Goal: Task Accomplishment & Management: Manage account settings

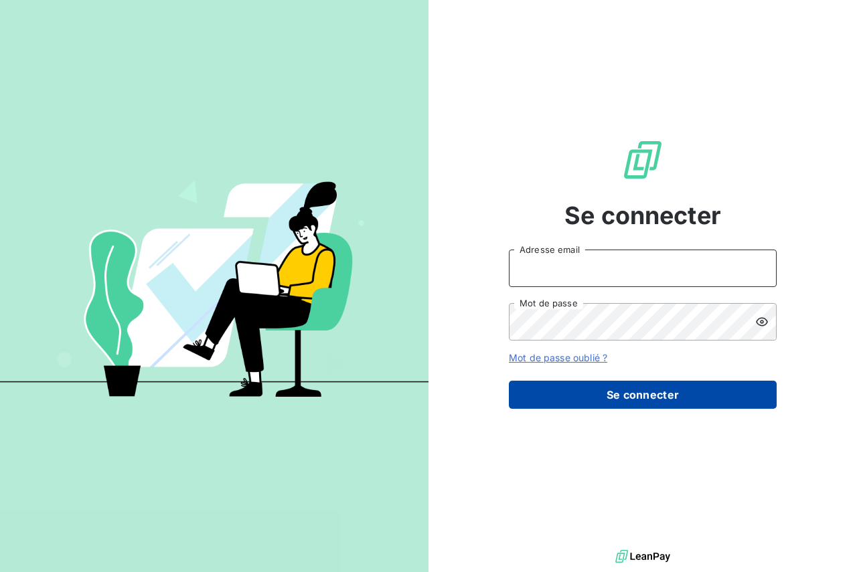
type input "[PERSON_NAME][EMAIL_ADDRESS][DOMAIN_NAME]"
click at [586, 398] on button "Se connecter" at bounding box center [643, 395] width 268 height 28
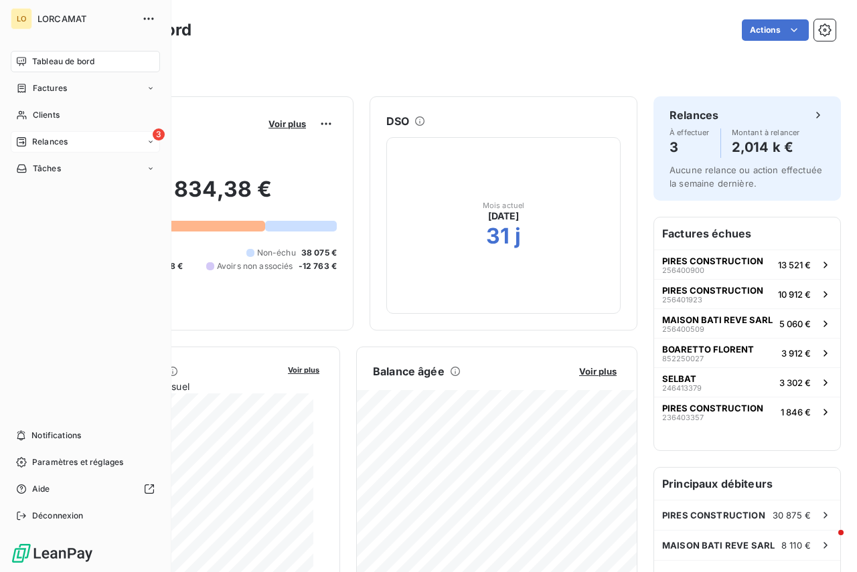
click at [155, 144] on div "3 Relances" at bounding box center [85, 141] width 149 height 21
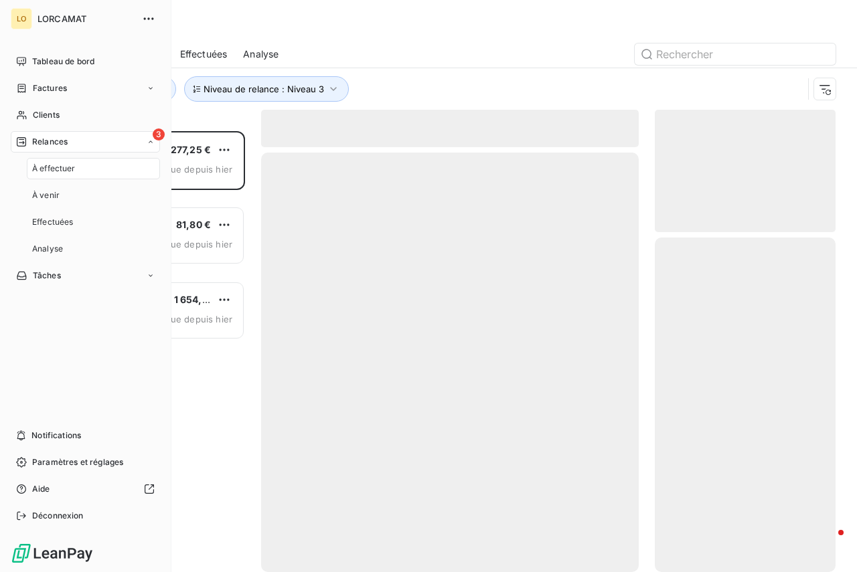
scroll to position [431, 171]
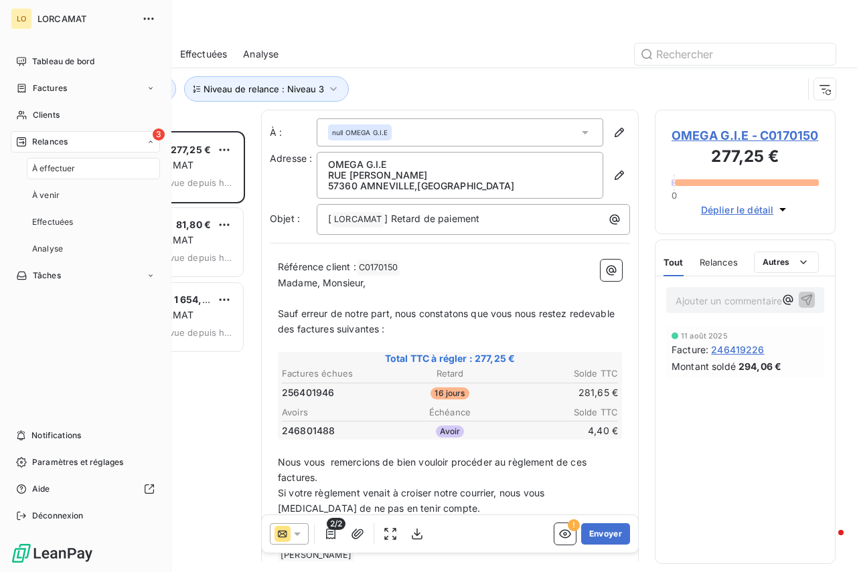
click at [68, 172] on span "À effectuer" at bounding box center [54, 169] width 44 height 12
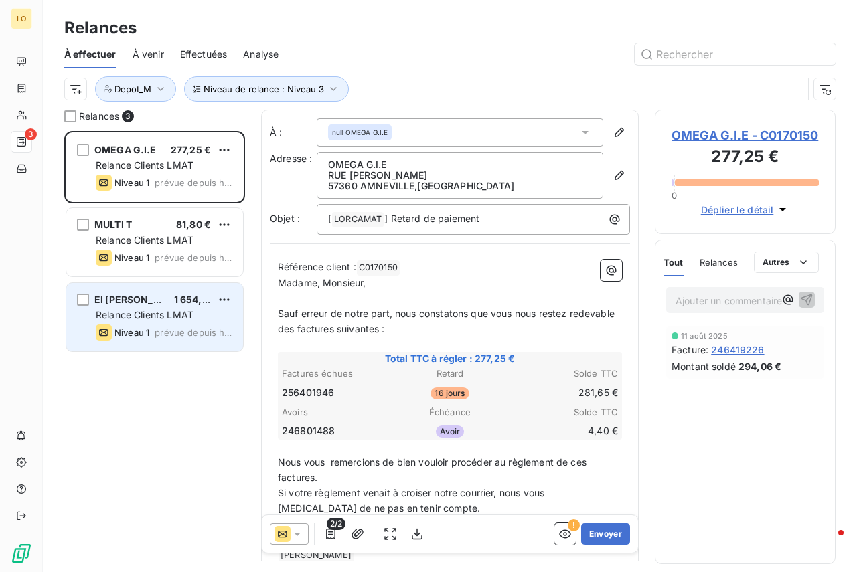
click at [133, 311] on span "Relance Clients LMAT" at bounding box center [145, 314] width 98 height 11
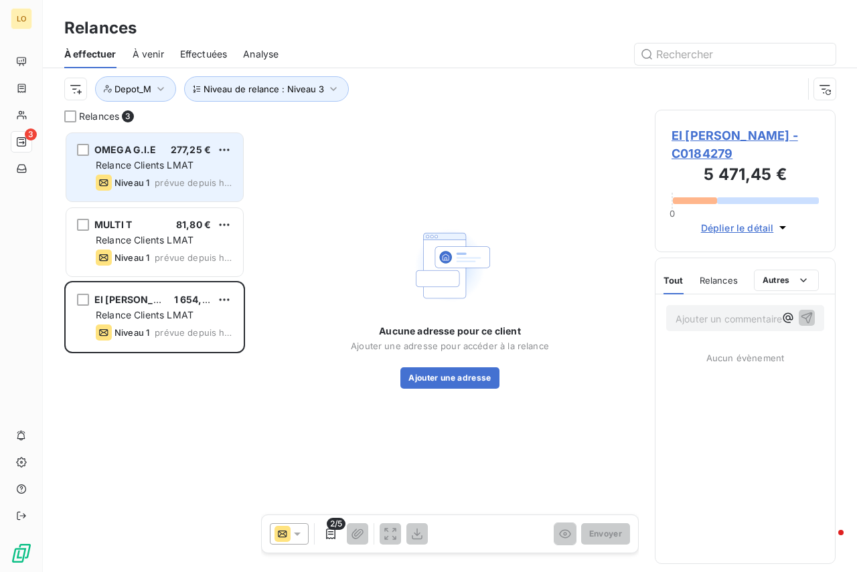
click at [105, 169] on span "Relance Clients LMAT" at bounding box center [145, 164] width 98 height 11
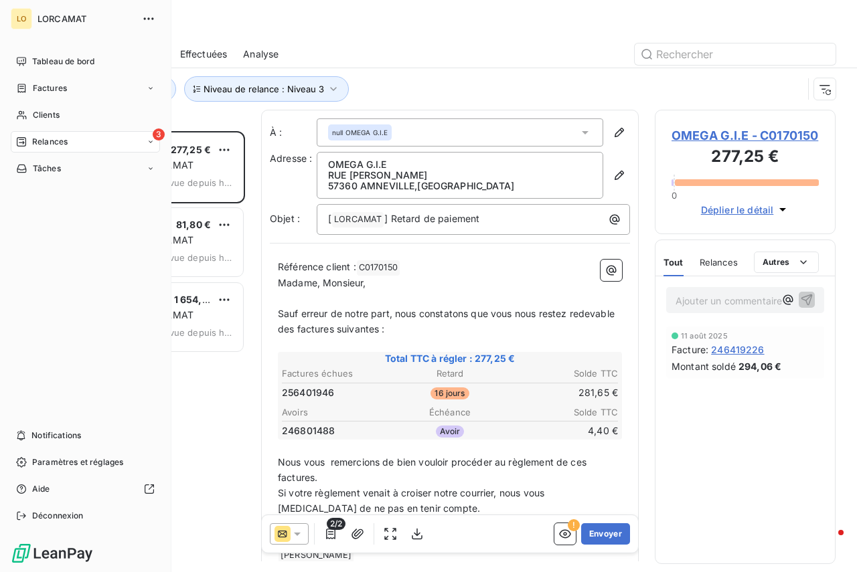
click at [153, 139] on div "3" at bounding box center [159, 135] width 12 height 12
click at [47, 190] on span "À venir" at bounding box center [45, 195] width 27 height 12
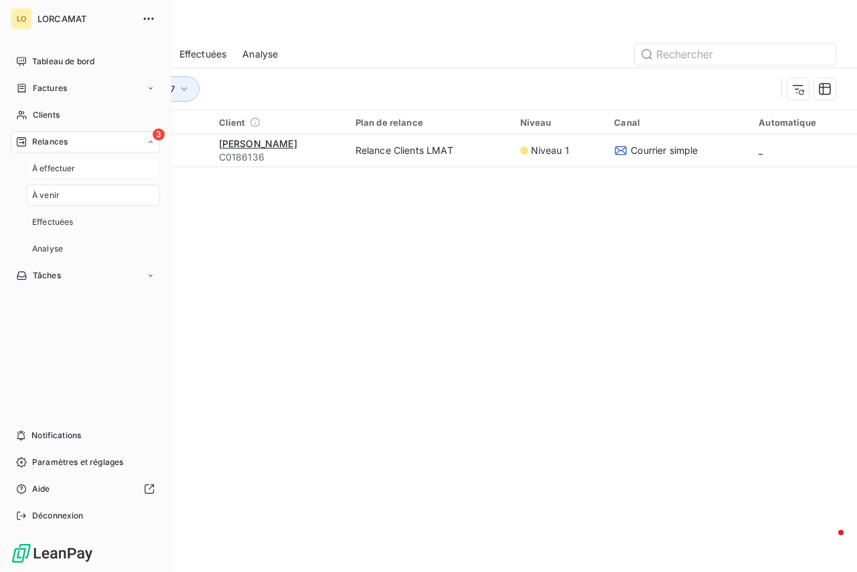
click at [50, 163] on span "À effectuer" at bounding box center [54, 169] width 44 height 12
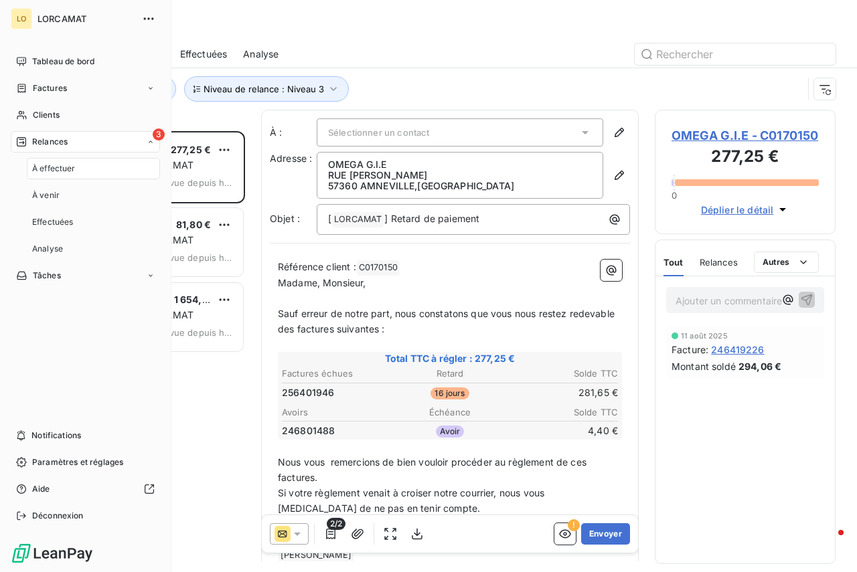
scroll to position [431, 171]
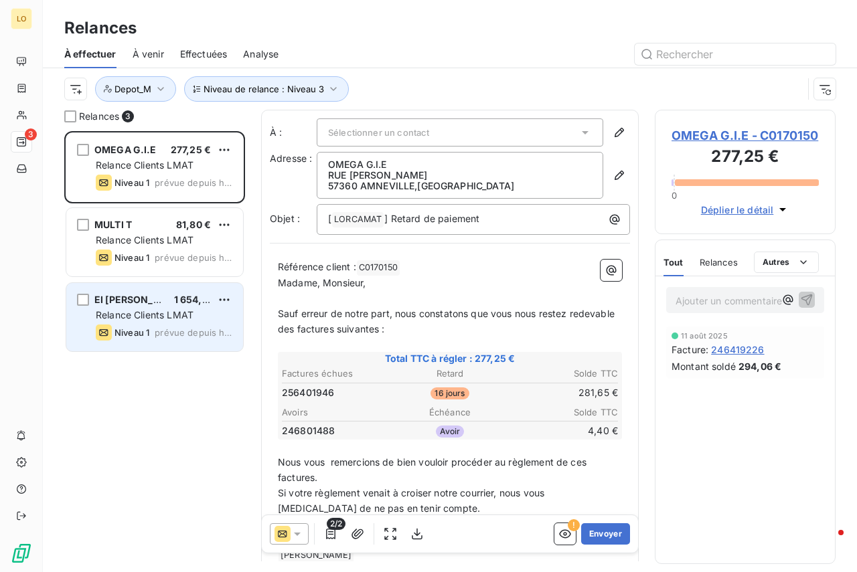
click at [141, 313] on span "Relance Clients LMAT" at bounding box center [145, 314] width 98 height 11
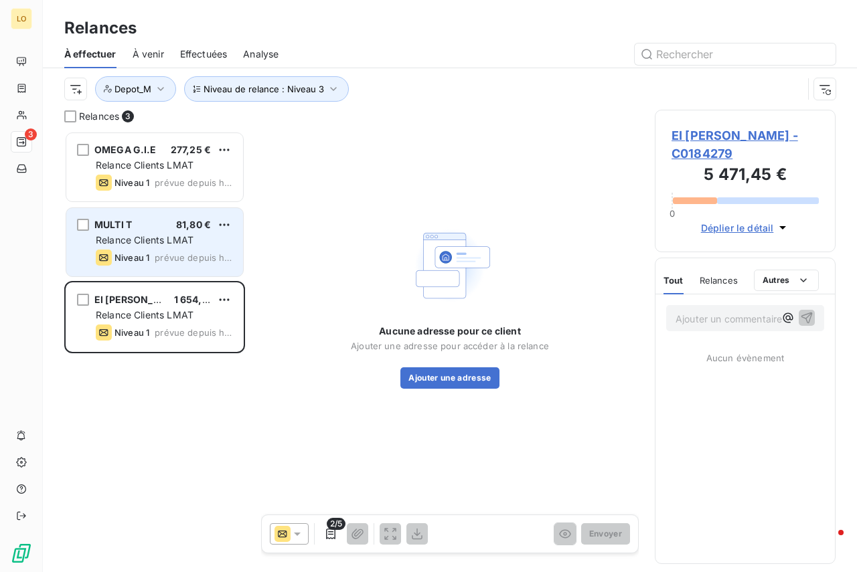
click at [116, 236] on span "Relance Clients LMAT" at bounding box center [145, 239] width 98 height 11
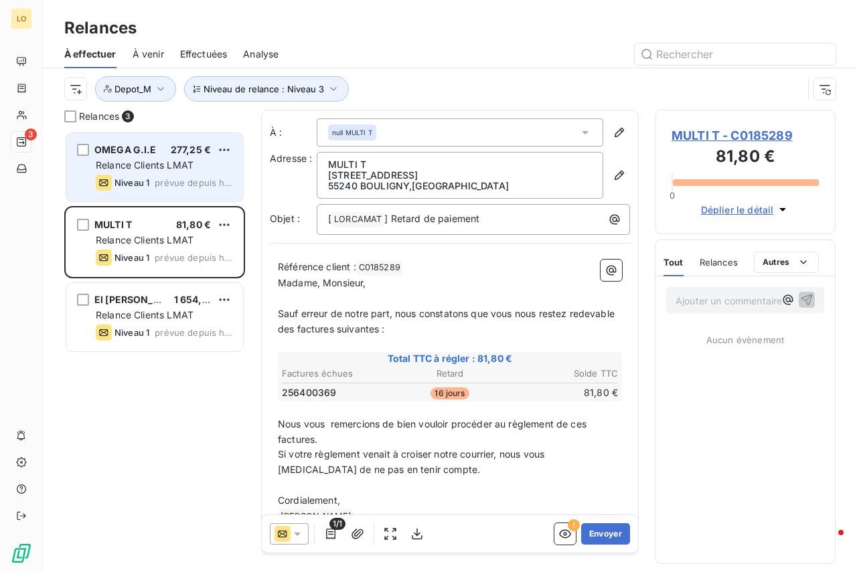
click at [145, 177] on span "Niveau 1" at bounding box center [131, 182] width 35 height 11
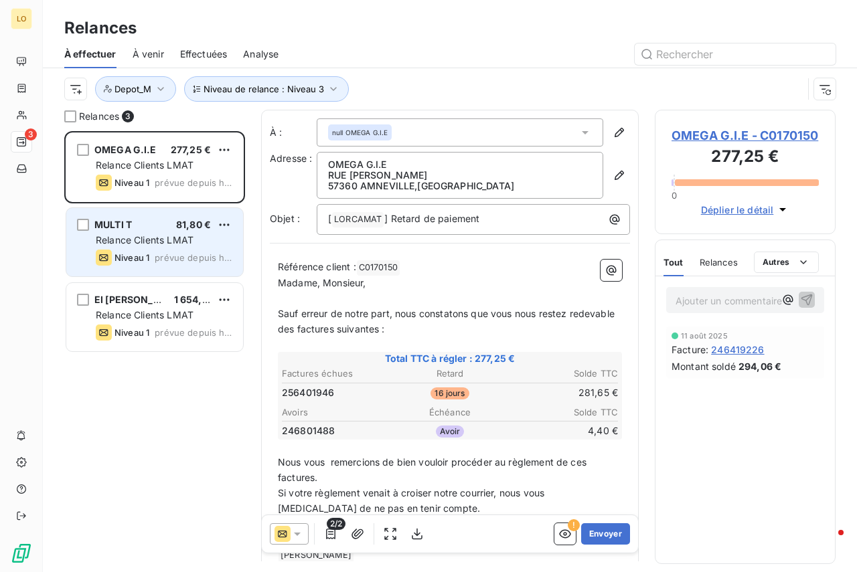
click at [161, 260] on span "prévue depuis hier" at bounding box center [194, 257] width 78 height 11
